Goal: Find specific page/section: Find specific page/section

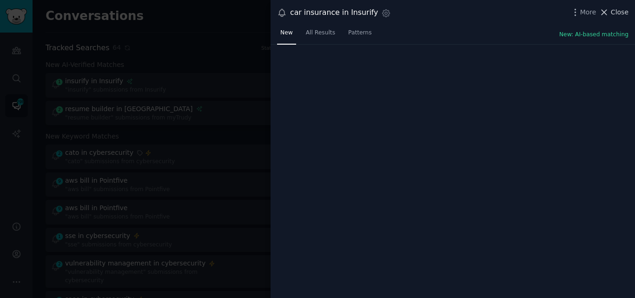
click at [609, 15] on icon at bounding box center [604, 12] width 10 height 10
click at [610, 15] on link "Info" at bounding box center [604, 16] width 34 height 16
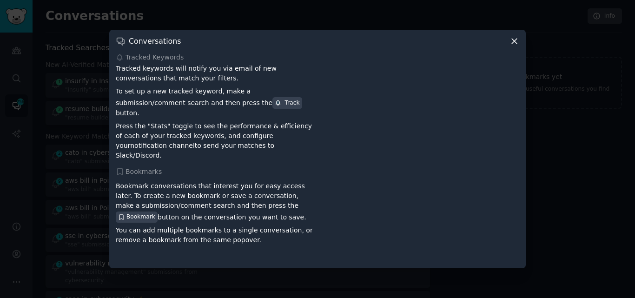
click at [516, 44] on icon at bounding box center [514, 41] width 5 height 5
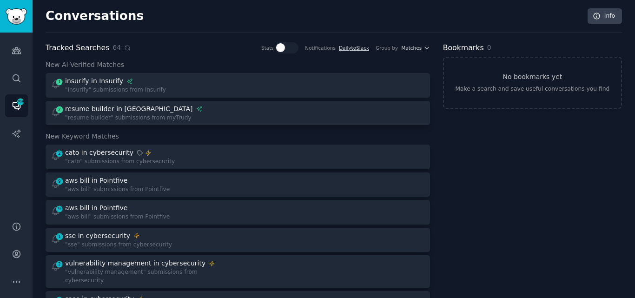
scroll to position [129, 0]
